Goal: Transaction & Acquisition: Purchase product/service

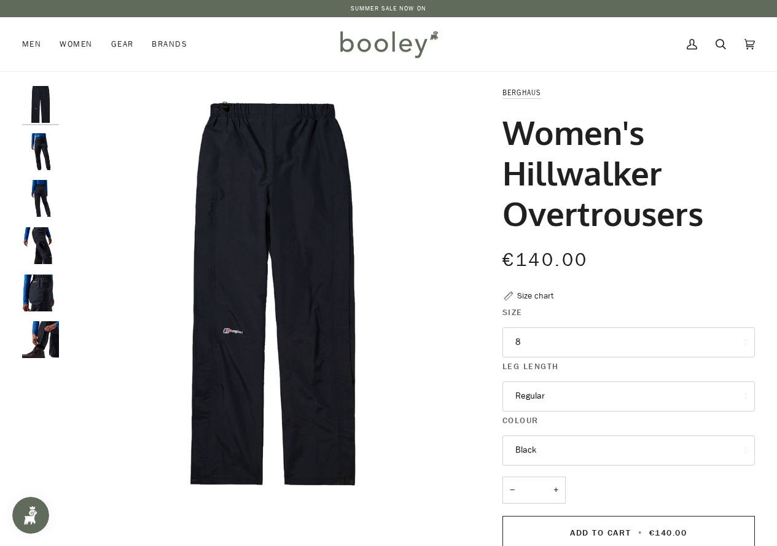
click at [721, 38] on icon at bounding box center [720, 44] width 10 height 18
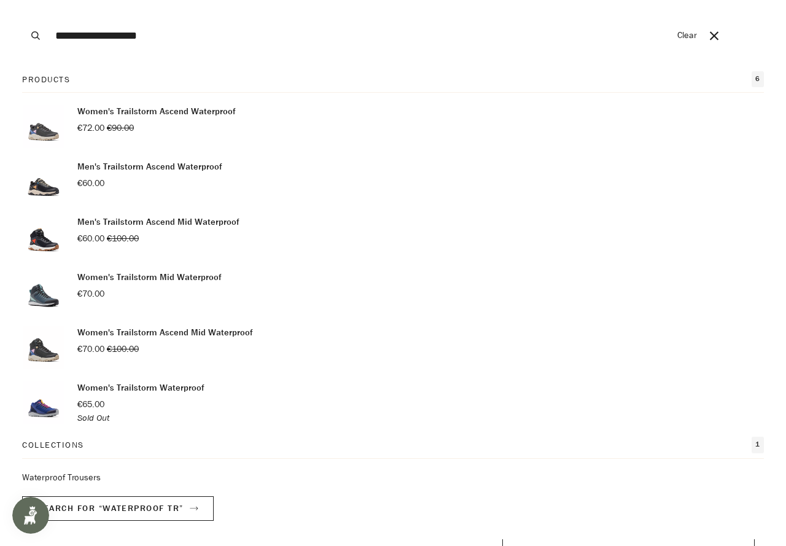
type input "**********"
click at [22, 0] on button "Search" at bounding box center [35, 35] width 27 height 71
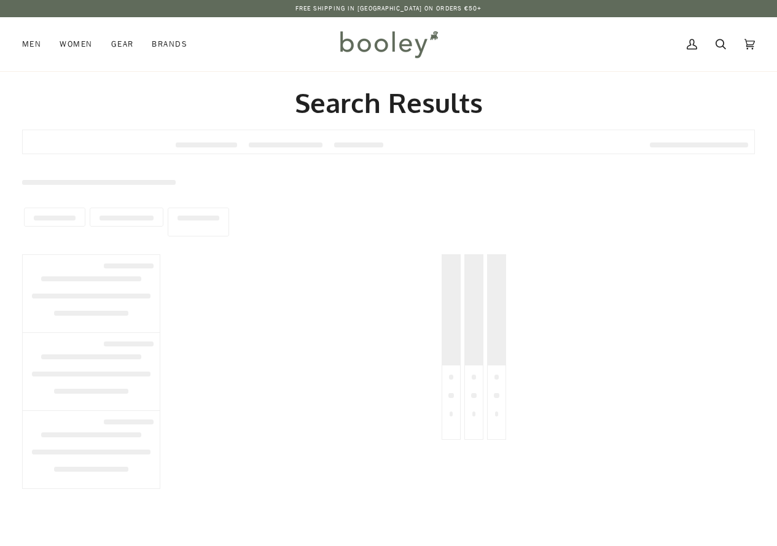
type input "**********"
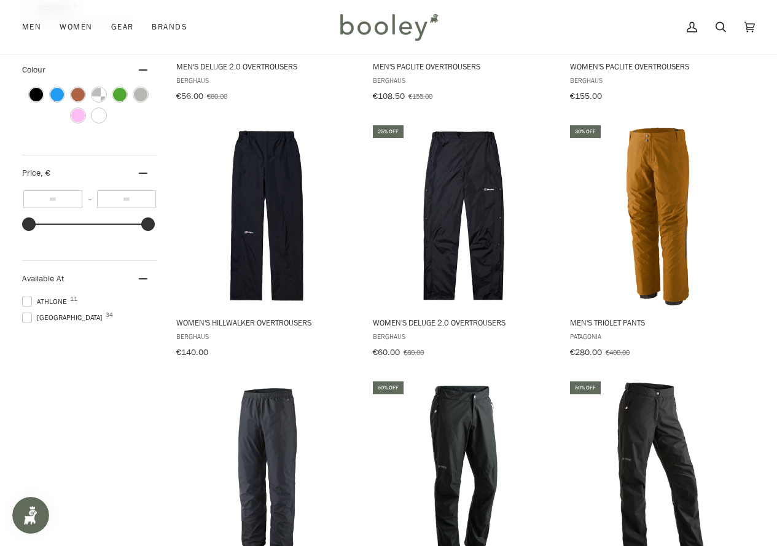
scroll to position [614, 0]
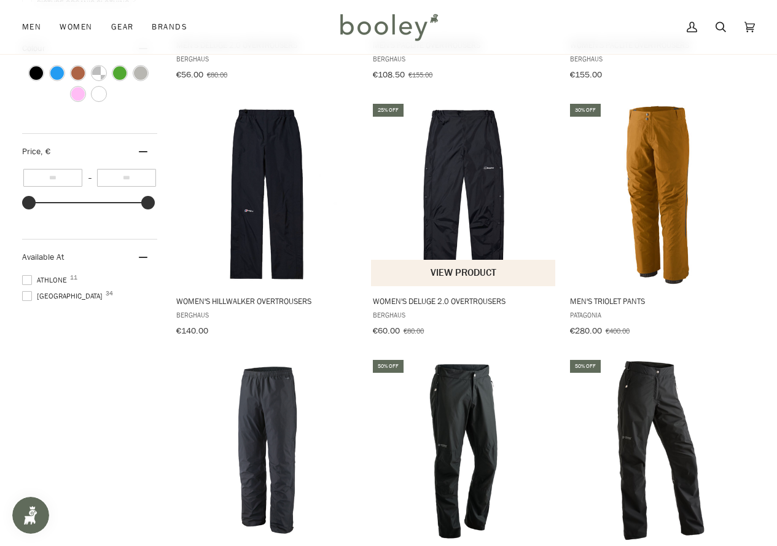
click at [422, 299] on span "Women's Deluge 2.0 Overtrousers" at bounding box center [463, 300] width 181 height 11
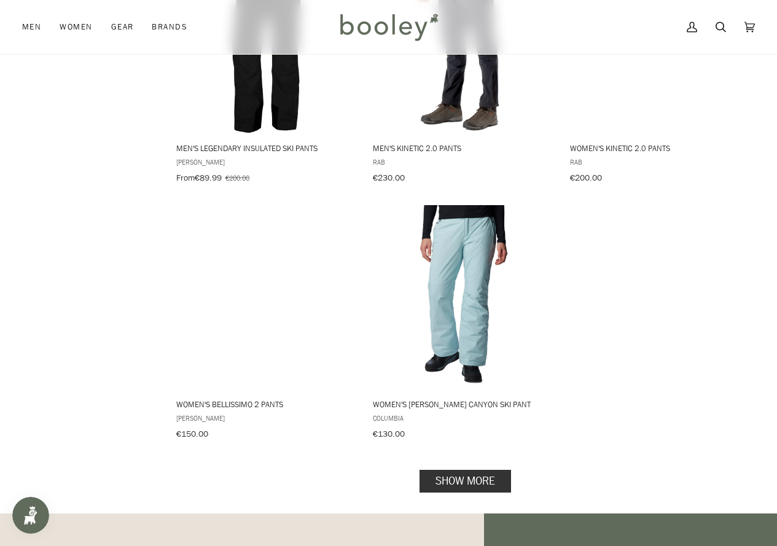
scroll to position [1535, 0]
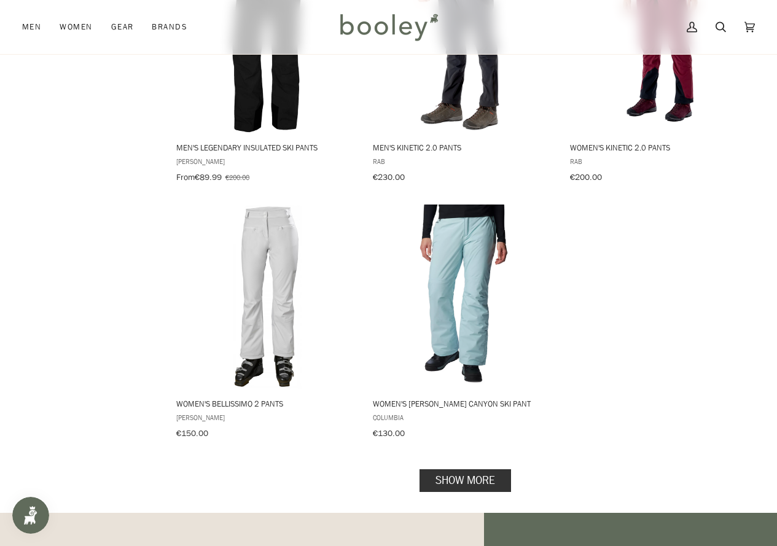
click at [437, 469] on link "Show more" at bounding box center [464, 480] width 91 height 23
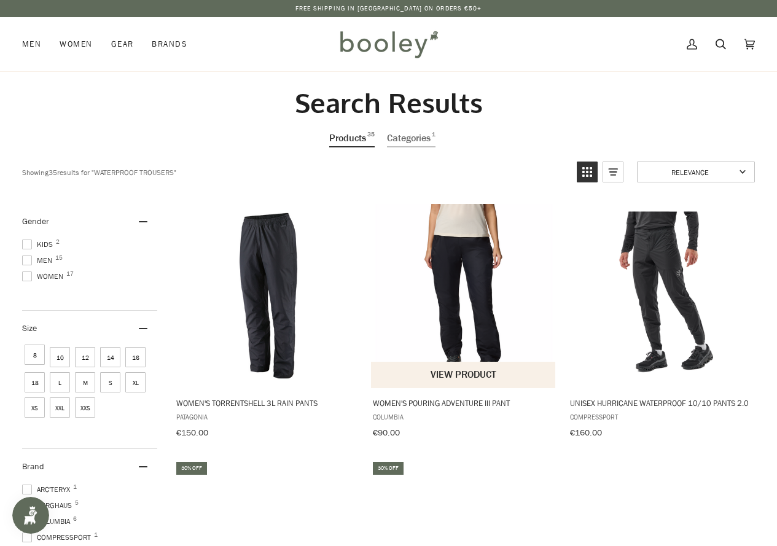
click at [456, 252] on img "Women's Pouring Adventure III Pant" at bounding box center [463, 296] width 184 height 184
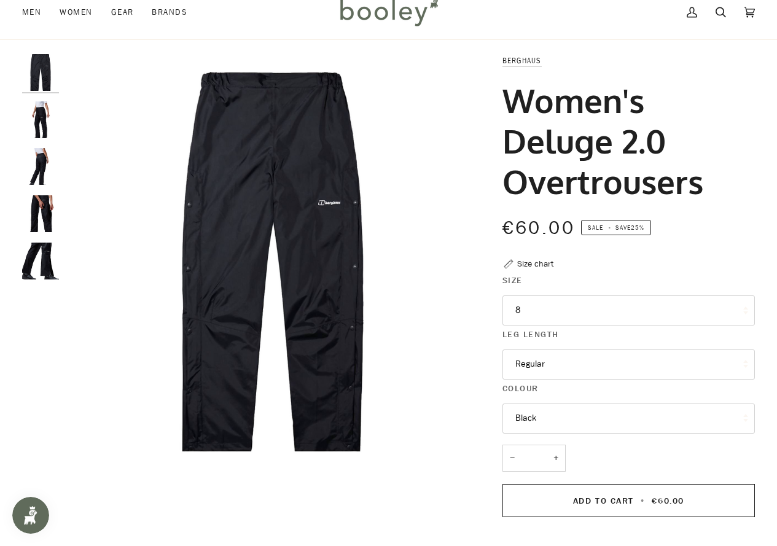
scroll to position [61, 0]
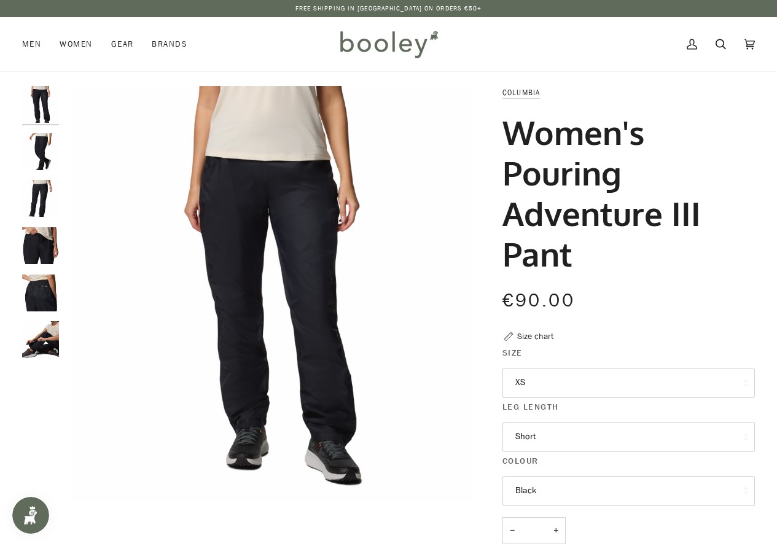
click at [556, 379] on button "XS" at bounding box center [628, 383] width 252 height 30
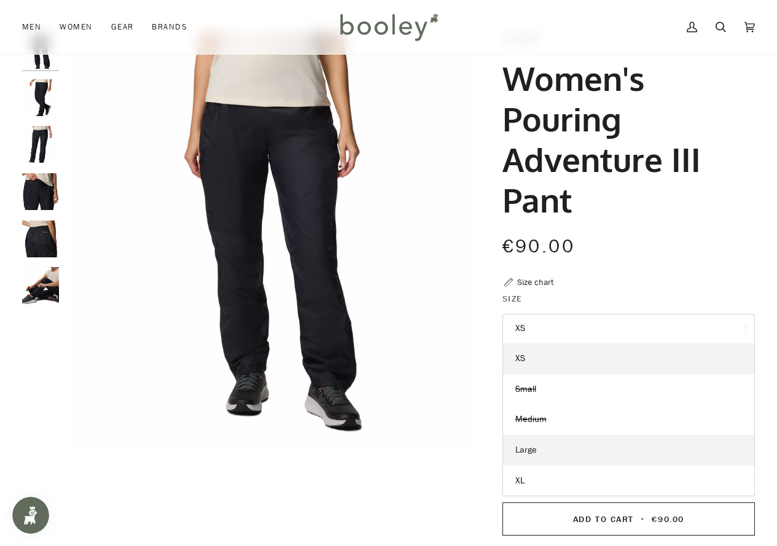
scroll to position [123, 0]
